Goal: Obtain resource: Download file/media

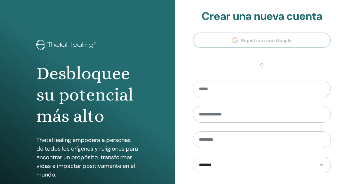
scroll to position [93, 0]
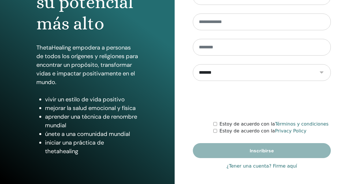
type input "**********"
click at [252, 167] on link "¿Tener una cuenta? Firme aquí" at bounding box center [261, 166] width 71 height 7
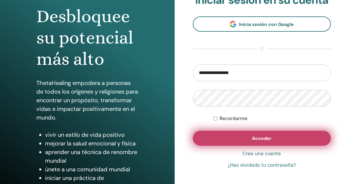
scroll to position [60, 0]
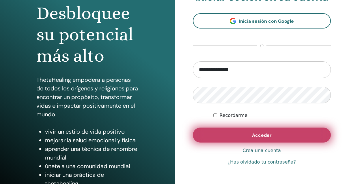
click at [253, 136] on span "Acceder" at bounding box center [262, 135] width 20 height 6
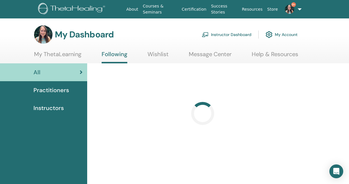
click at [245, 36] on link "Instructor Dashboard" at bounding box center [227, 34] width 50 height 13
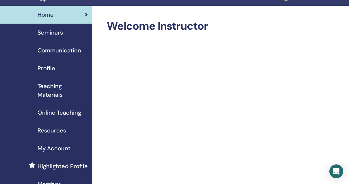
scroll to position [22, 0]
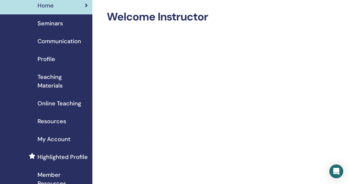
click at [54, 88] on span "Teaching Materials" at bounding box center [62, 81] width 50 height 17
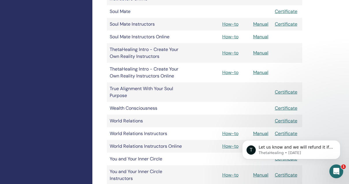
scroll to position [1037, 0]
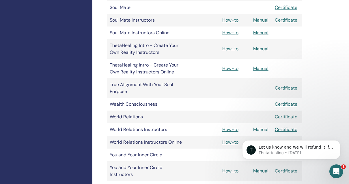
click at [261, 127] on link "Manual" at bounding box center [260, 130] width 15 height 6
